Goal: Task Accomplishment & Management: Use online tool/utility

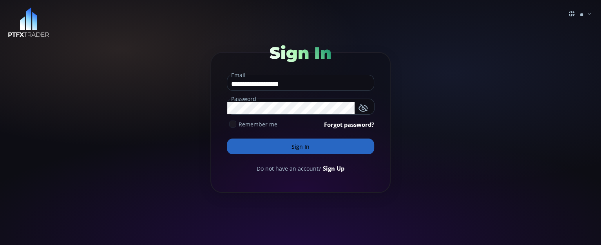
click at [298, 146] on button "Sign In" at bounding box center [300, 147] width 147 height 16
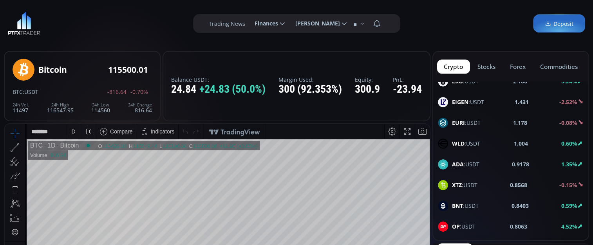
scroll to position [522, 0]
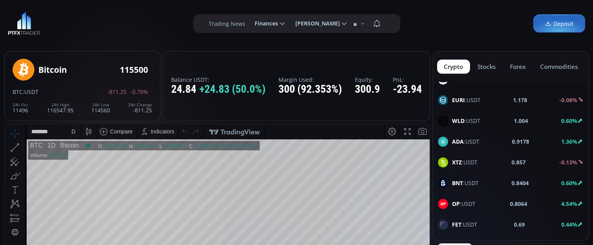
click at [463, 200] on span "OP :USDT" at bounding box center [464, 204] width 24 height 8
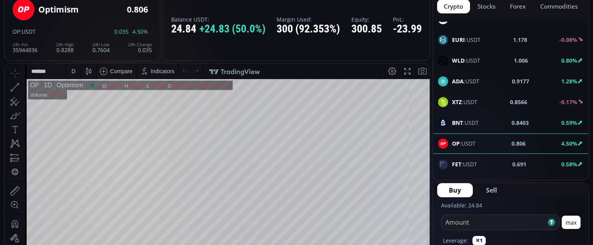
scroll to position [104, 0]
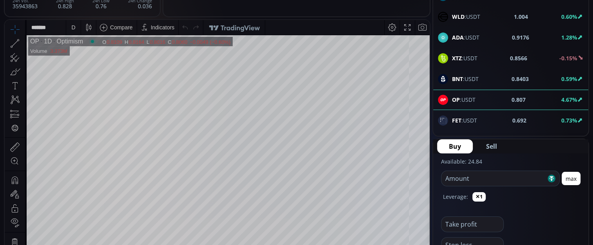
click at [71, 27] on div "D" at bounding box center [73, 27] width 7 height 15
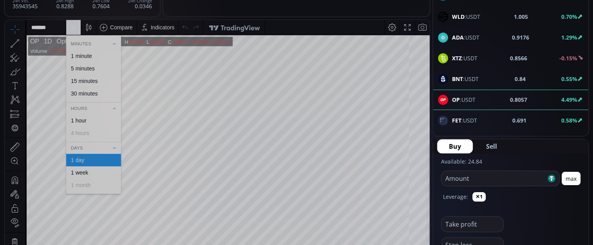
click at [82, 53] on div "1 minute" at bounding box center [81, 56] width 21 height 6
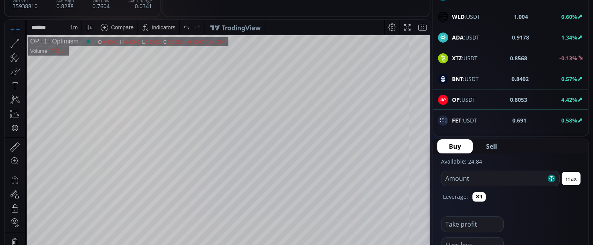
click at [76, 29] on div "1 m" at bounding box center [73, 27] width 7 height 6
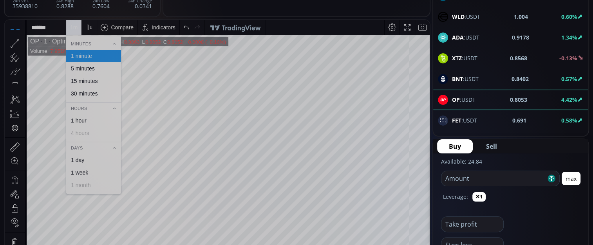
click at [88, 83] on div "15 minutes" at bounding box center [84, 81] width 27 height 6
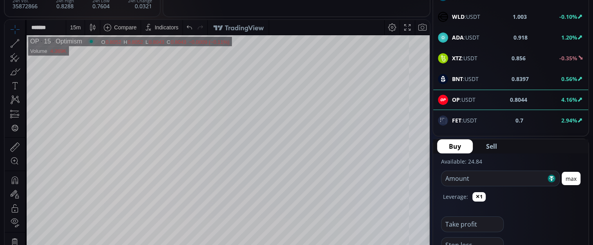
scroll to position [575, 0]
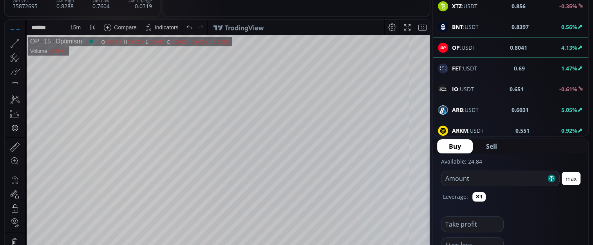
click at [493, 84] on div "IO :USDT 0.651 -0.61%" at bounding box center [511, 89] width 146 height 10
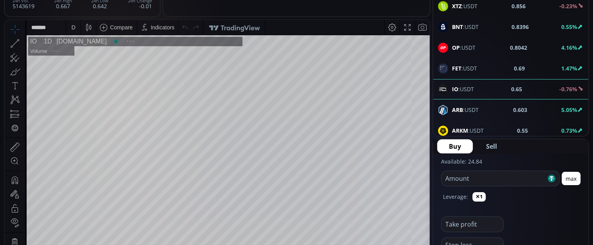
scroll to position [107, 0]
click at [77, 27] on div "D" at bounding box center [73, 27] width 15 height 15
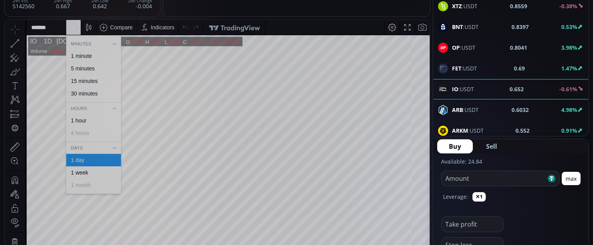
click at [86, 80] on div "15 minutes" at bounding box center [84, 81] width 27 height 6
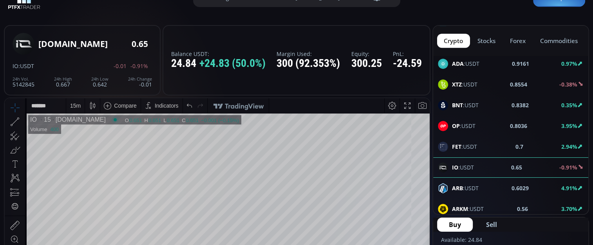
scroll to position [0, 0]
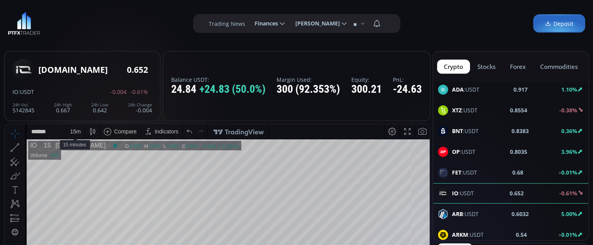
click at [77, 133] on div "15 m" at bounding box center [75, 132] width 11 height 6
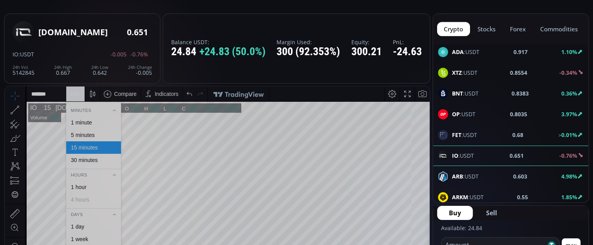
scroll to position [52, 0]
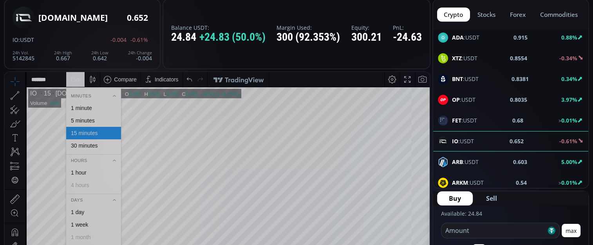
click at [78, 215] on div "1 day" at bounding box center [77, 212] width 13 height 6
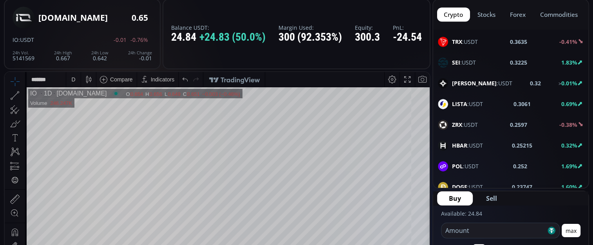
scroll to position [784, 0]
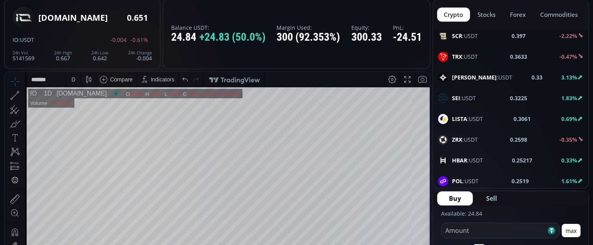
click at [457, 94] on b "SEI" at bounding box center [456, 97] width 8 height 7
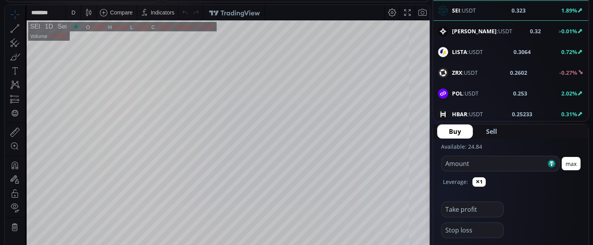
scroll to position [104, 0]
